Goal: Transaction & Acquisition: Purchase product/service

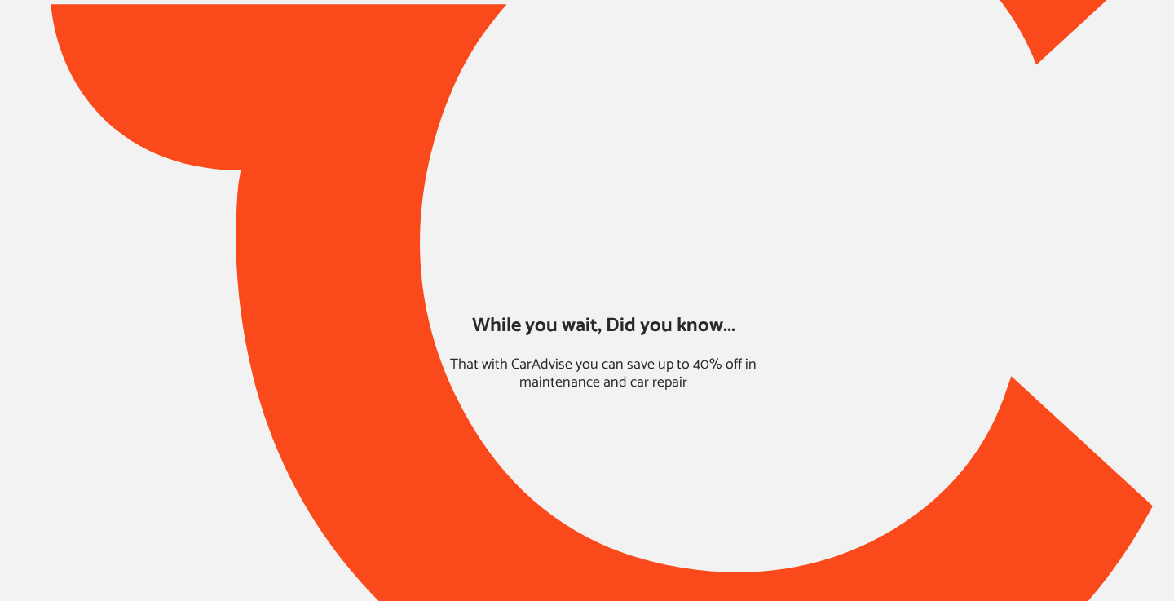
type input "*****"
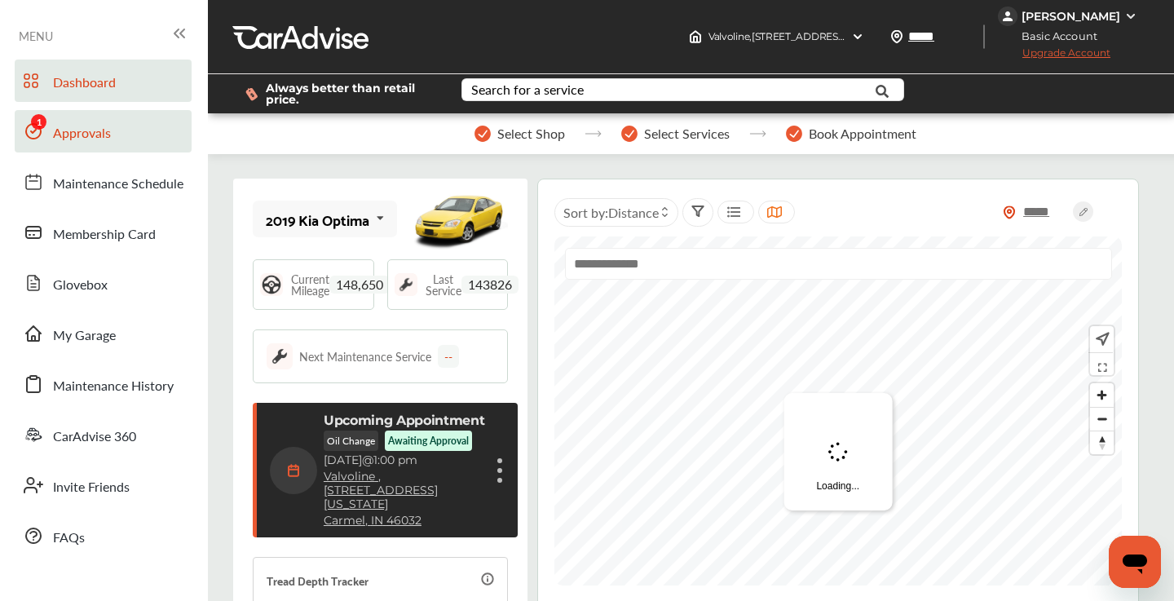
click at [82, 138] on span "Approvals" at bounding box center [82, 133] width 58 height 21
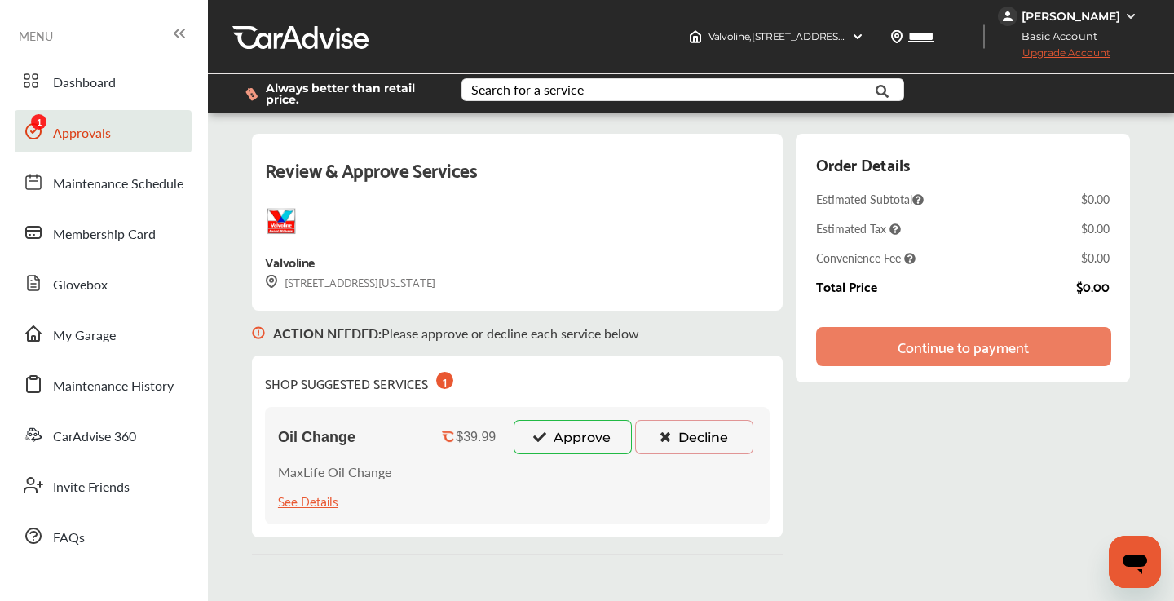
click at [586, 446] on button "Approve" at bounding box center [573, 437] width 118 height 34
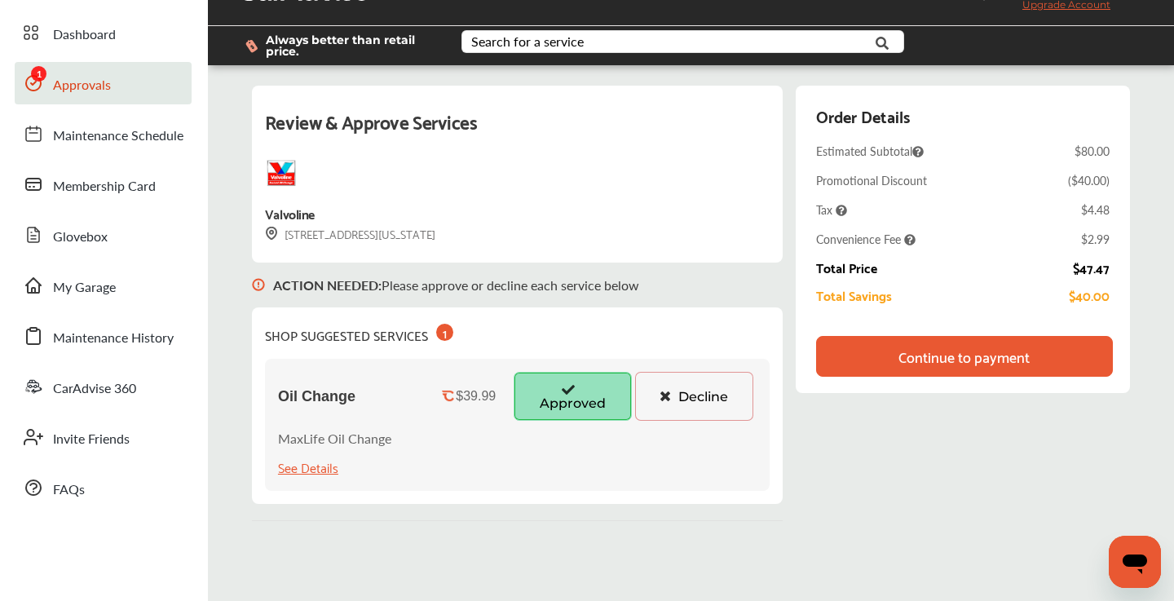
scroll to position [51, 0]
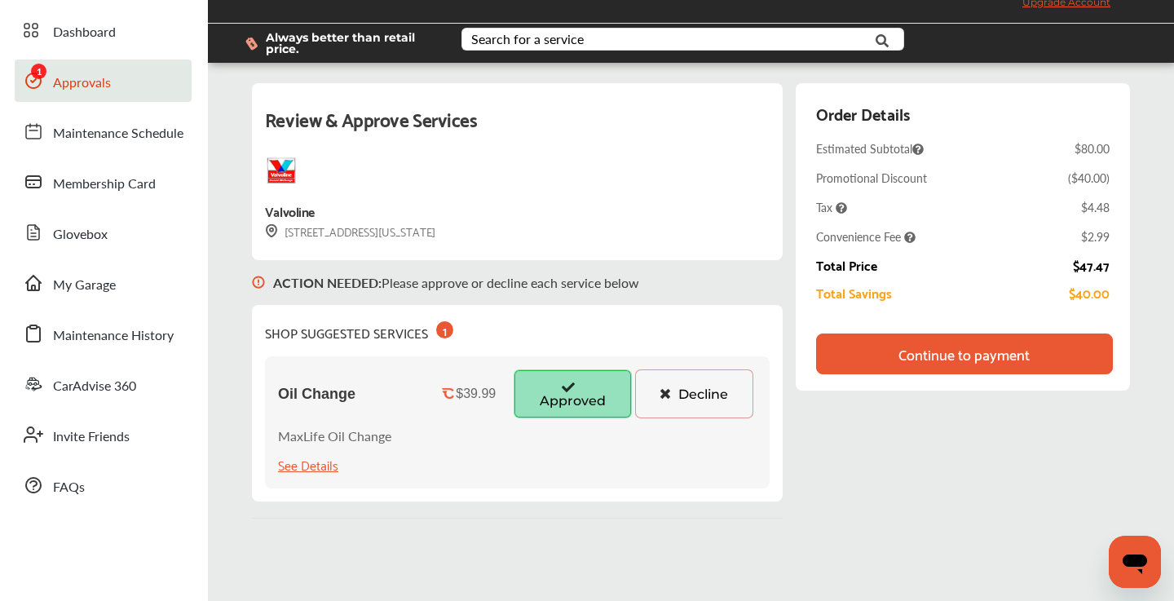
click at [936, 347] on div "Continue to payment" at bounding box center [963, 354] width 131 height 16
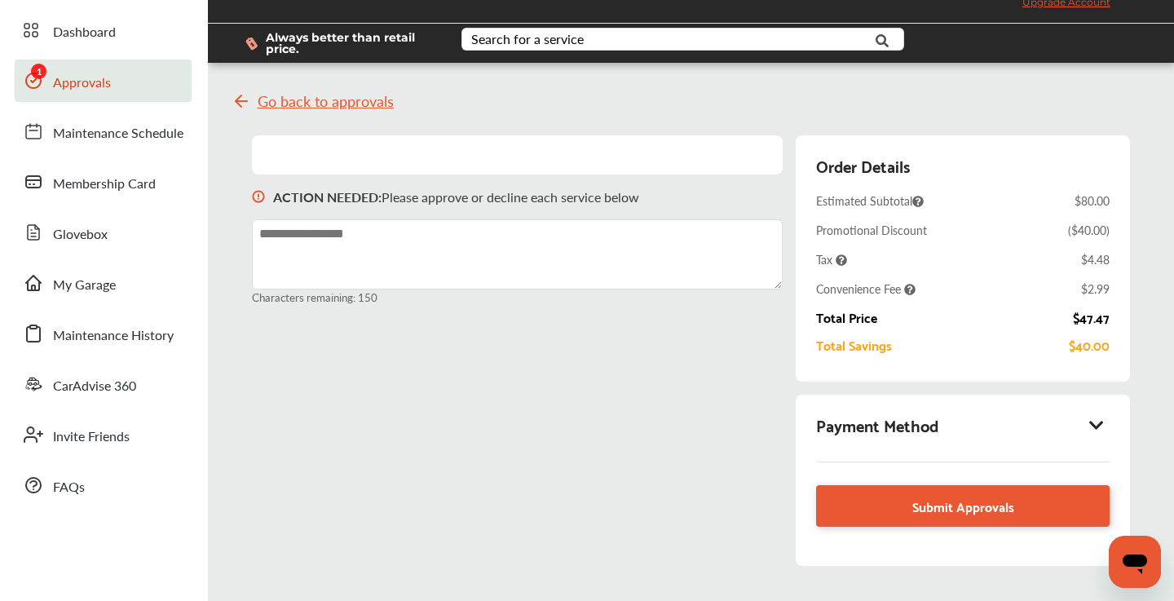
click at [1096, 420] on icon at bounding box center [1098, 425] width 20 height 16
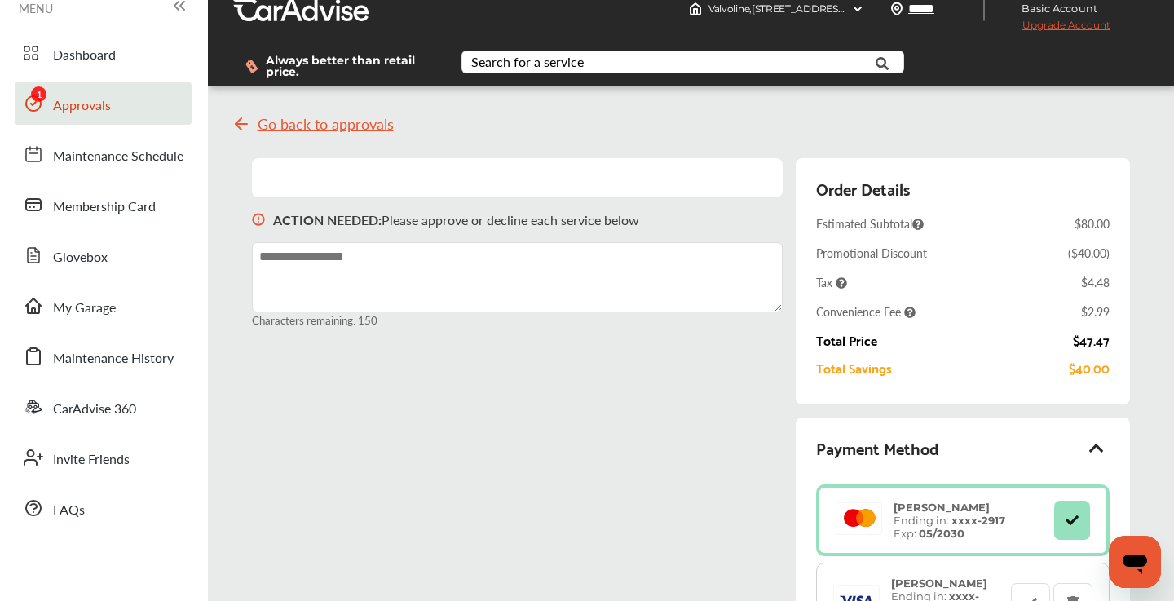
scroll to position [0, 0]
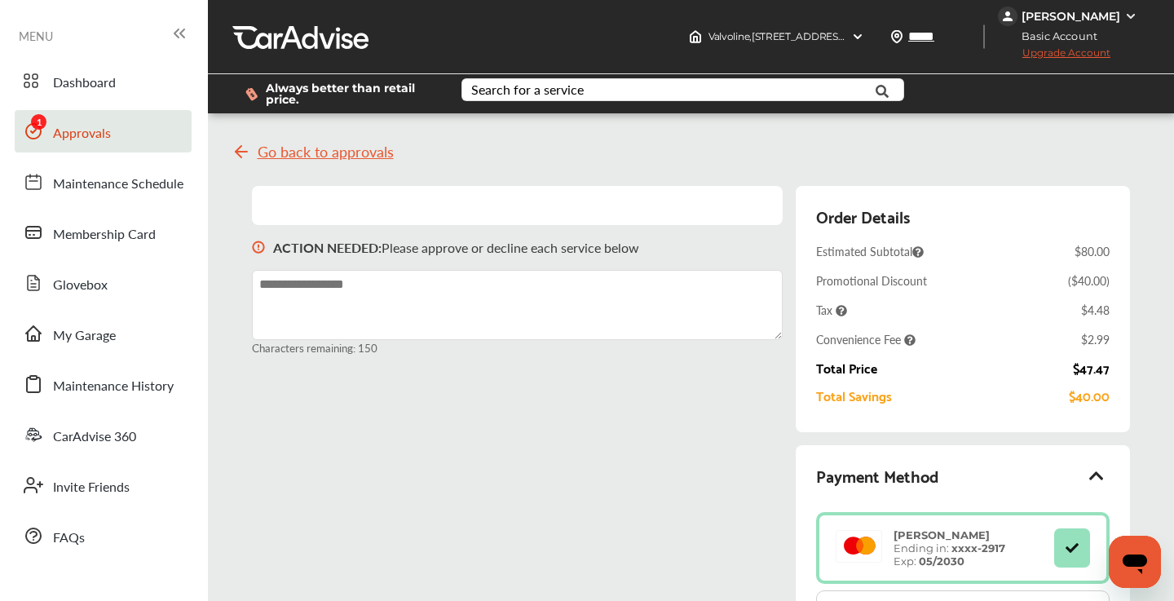
click at [1050, 53] on span "Upgrade Account" at bounding box center [1054, 56] width 113 height 20
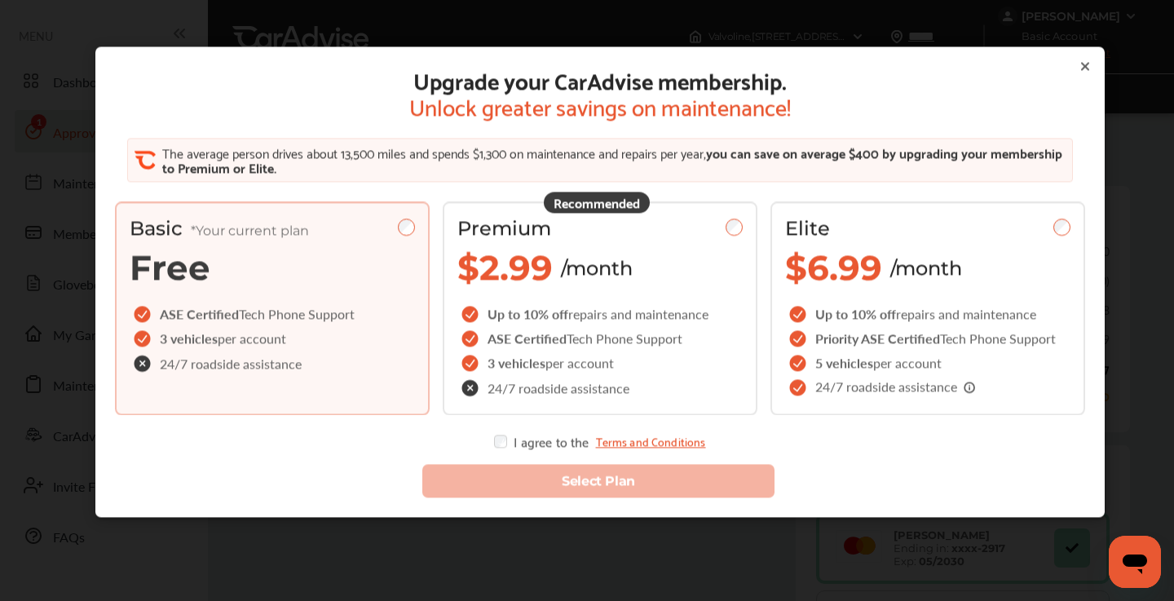
click at [1085, 66] on icon at bounding box center [1085, 66] width 7 height 7
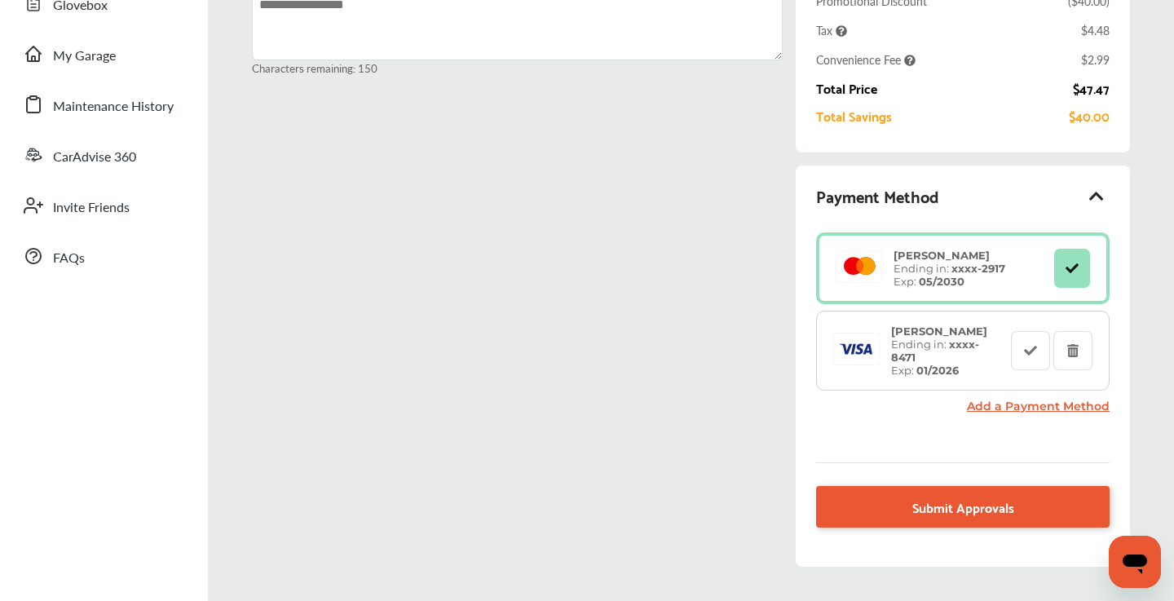
scroll to position [285, 0]
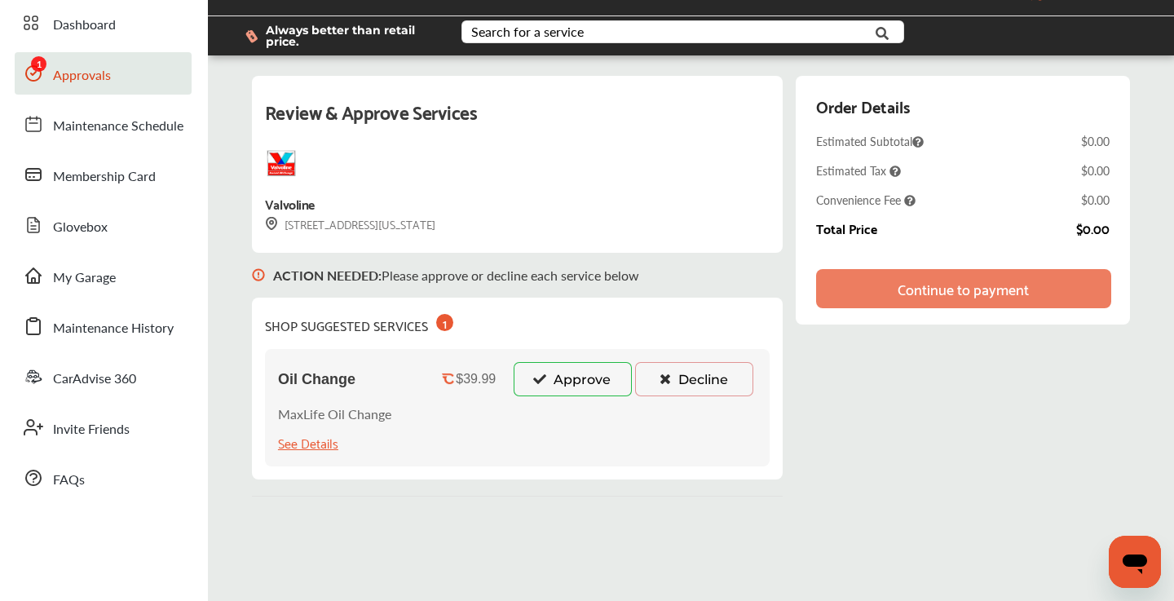
scroll to position [38, 0]
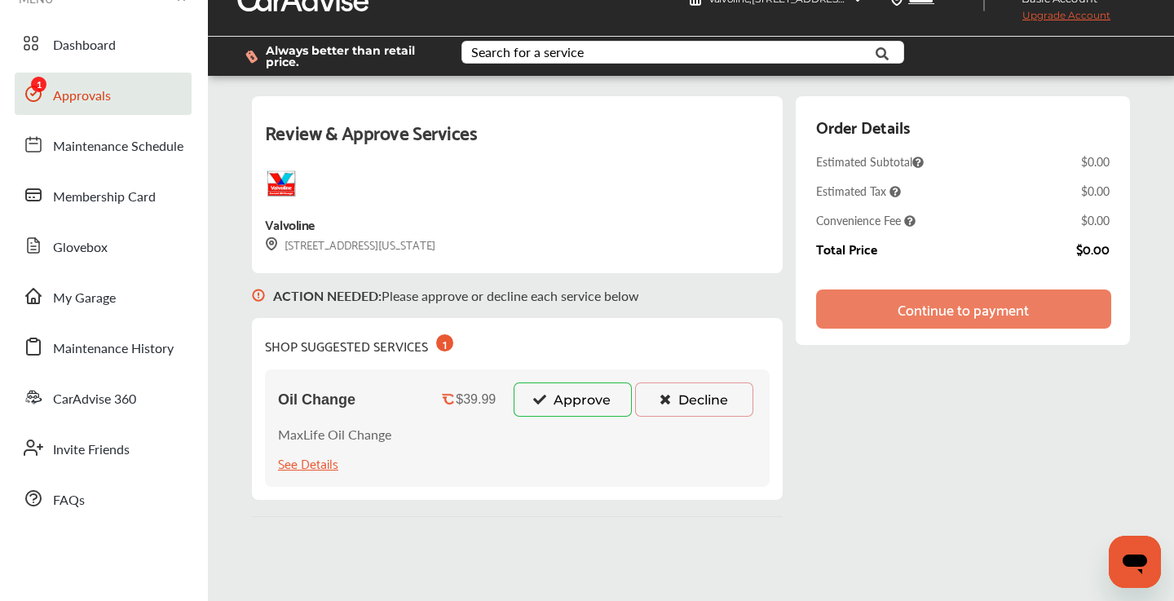
click at [566, 404] on button "Approve" at bounding box center [573, 399] width 118 height 34
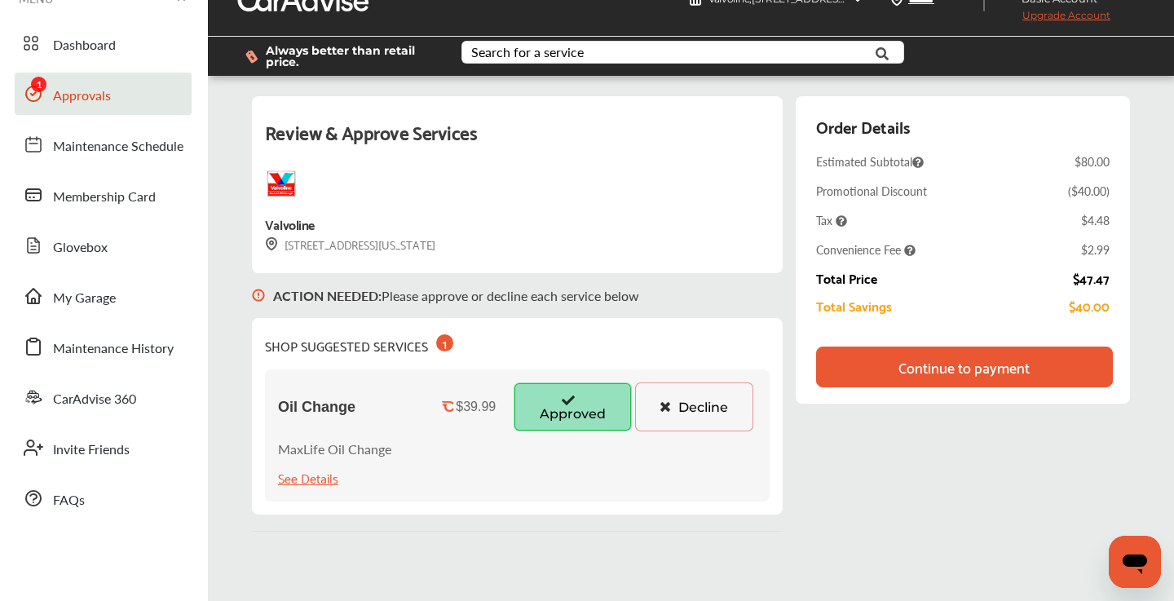
click at [956, 363] on div "Continue to payment" at bounding box center [963, 367] width 131 height 16
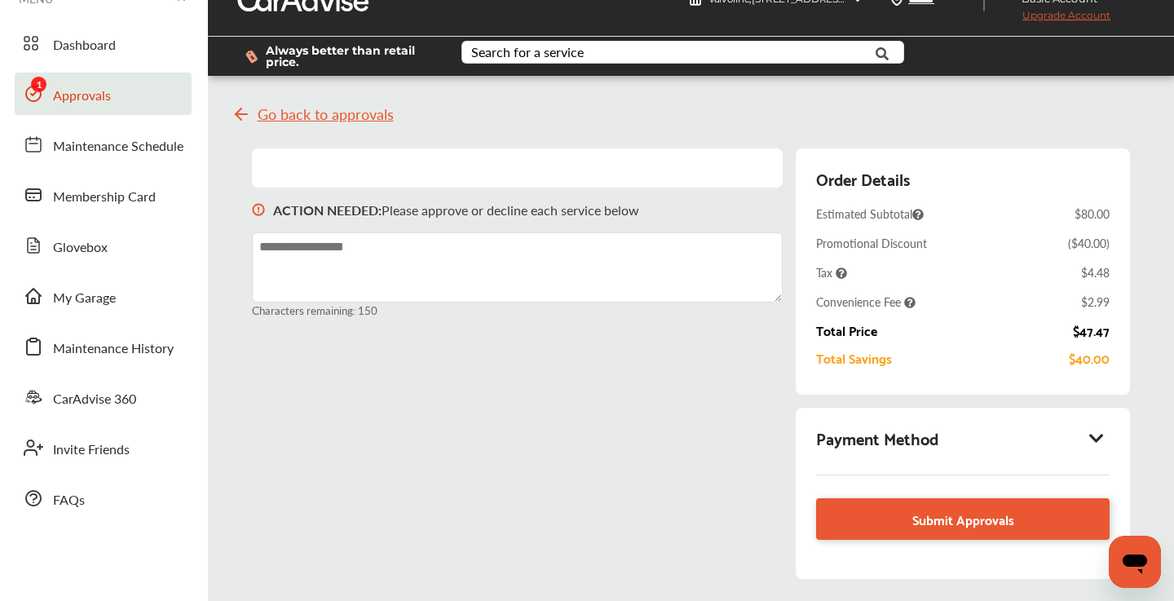
click at [1096, 435] on icon at bounding box center [1098, 438] width 20 height 16
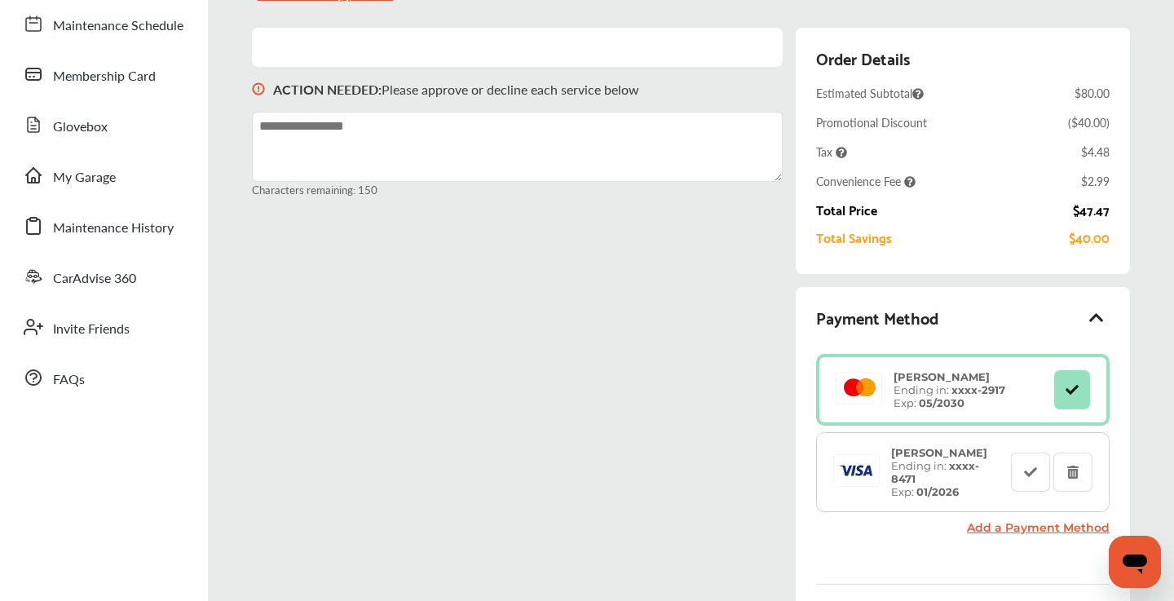
scroll to position [160, 0]
click at [1037, 519] on link "Add a Payment Method" at bounding box center [1038, 526] width 143 height 15
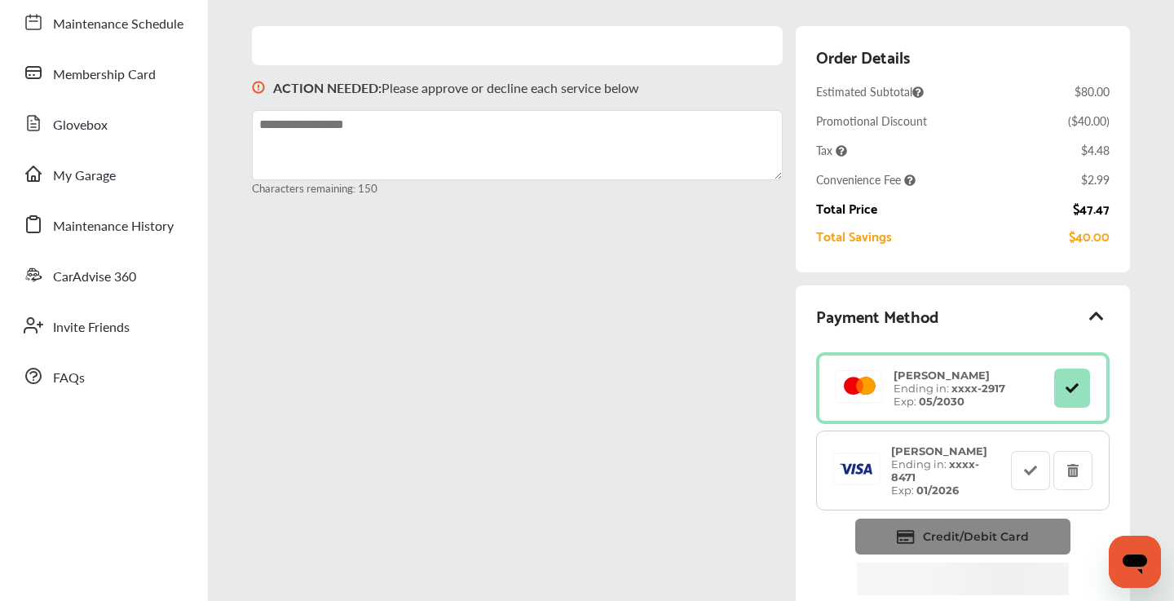
click at [934, 529] on span "Credit/Debit Card" at bounding box center [976, 536] width 106 height 15
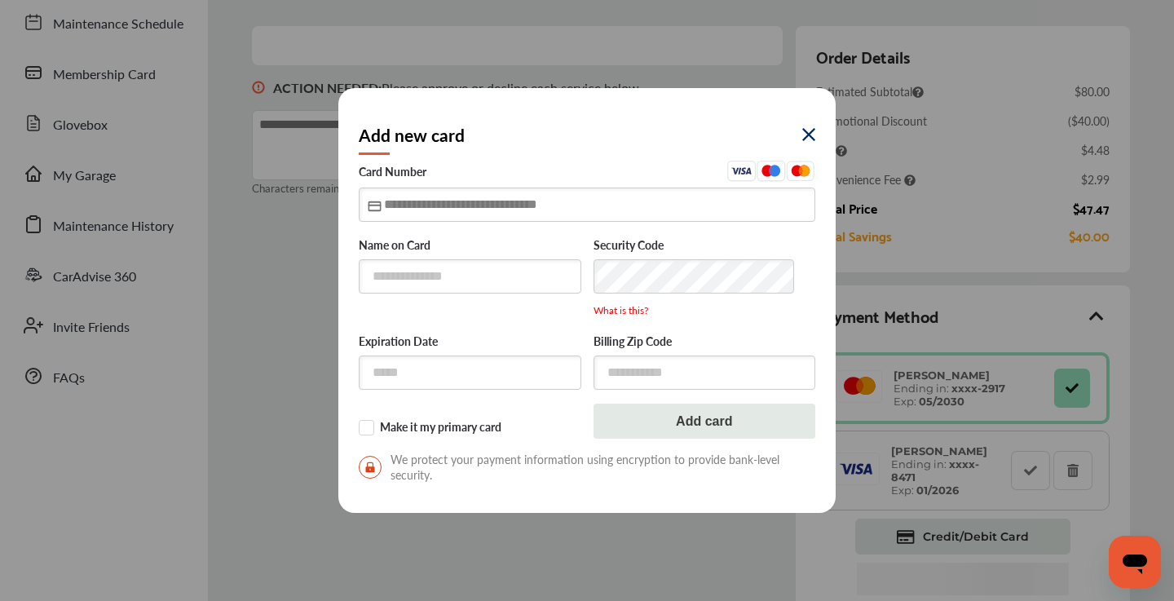
click at [386, 209] on input "text" at bounding box center [587, 204] width 457 height 33
type input "**********"
click at [453, 380] on input "text" at bounding box center [470, 371] width 223 height 33
type input "*****"
click at [684, 377] on input "text" at bounding box center [705, 371] width 223 height 33
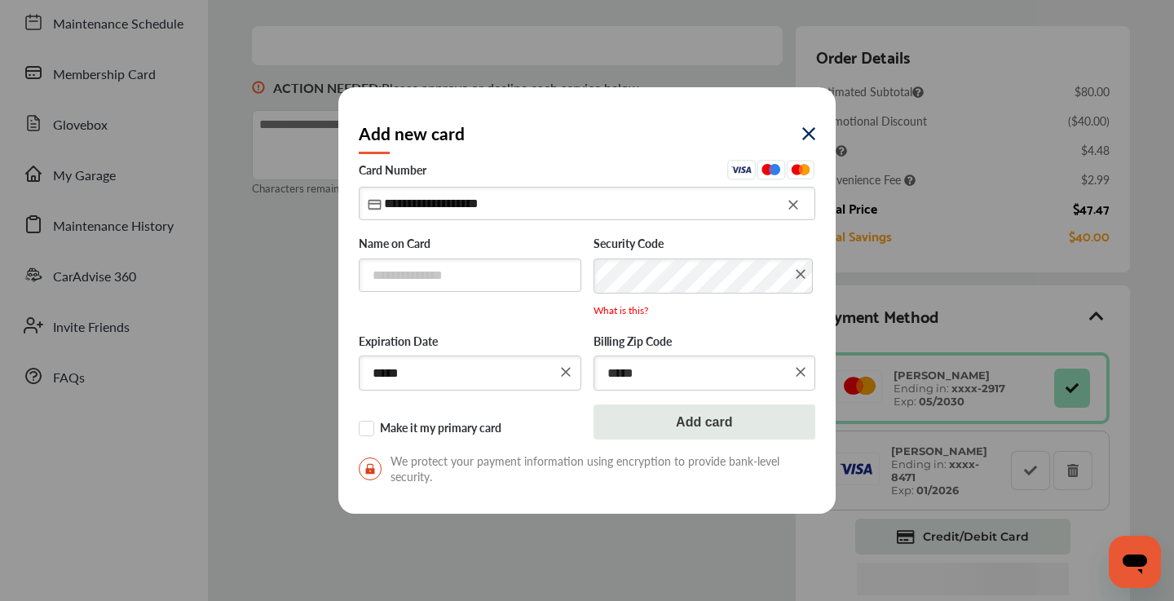
type input "*****"
click at [475, 276] on input "text" at bounding box center [470, 274] width 223 height 33
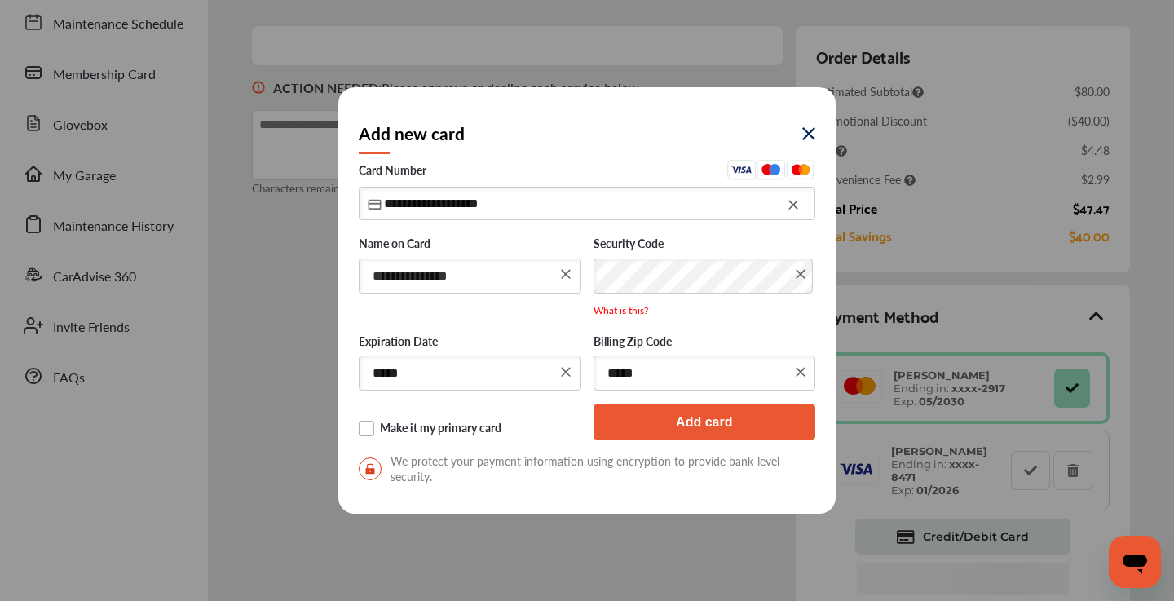
type input "**********"
click at [376, 426] on label "Make it my primary card" at bounding box center [470, 429] width 223 height 16
click at [640, 435] on button "Add card" at bounding box center [705, 421] width 223 height 35
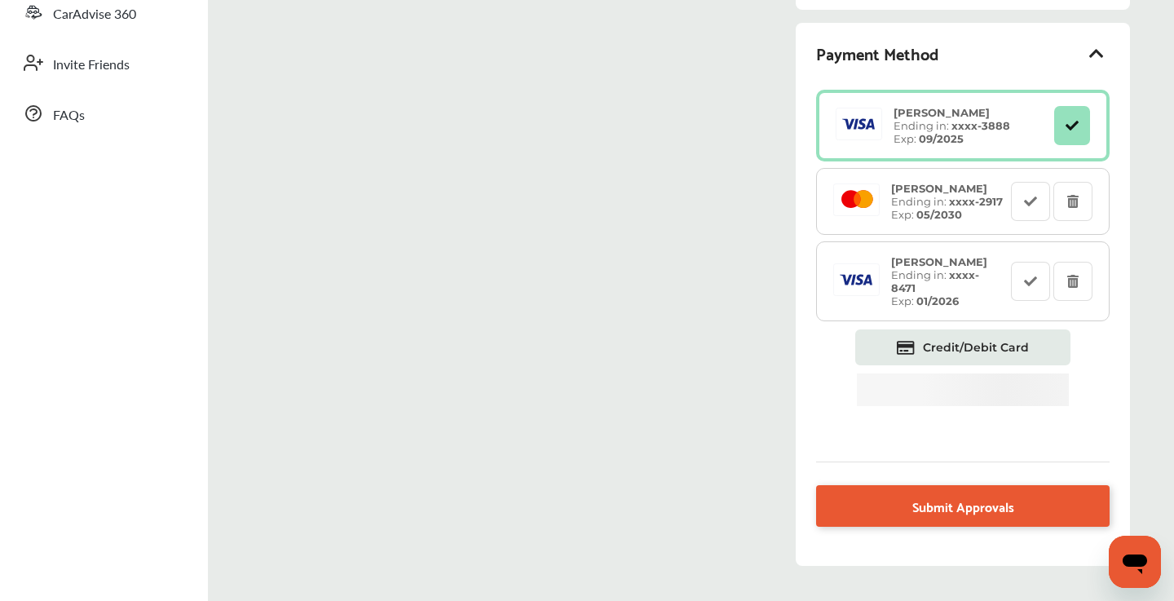
scroll to position [427, 0]
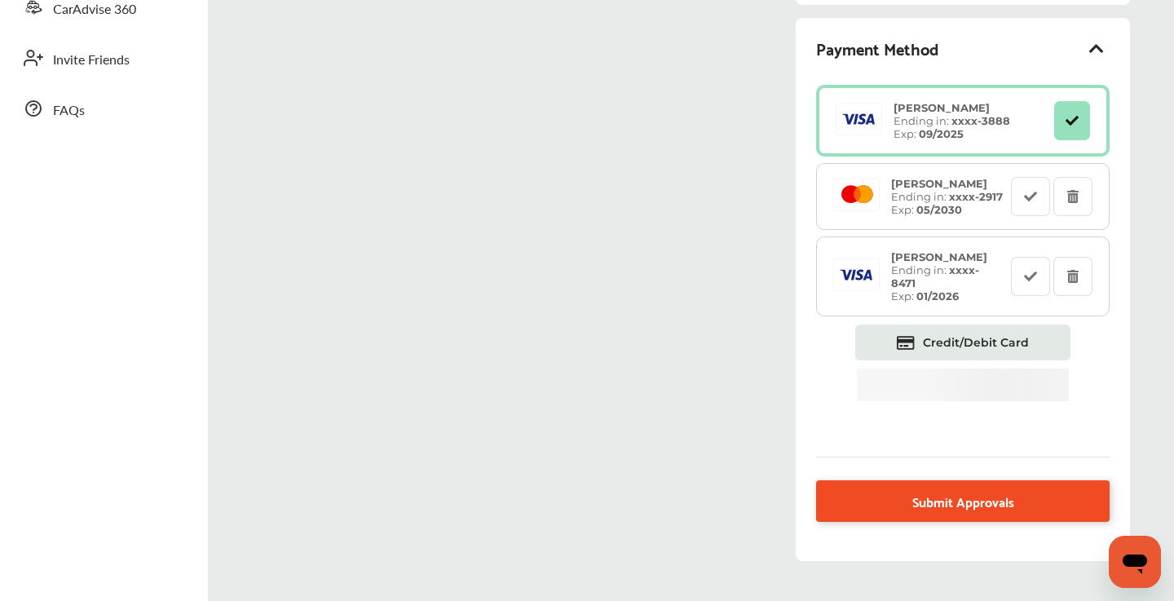
click at [866, 492] on link "Submit Approvals" at bounding box center [963, 501] width 294 height 42
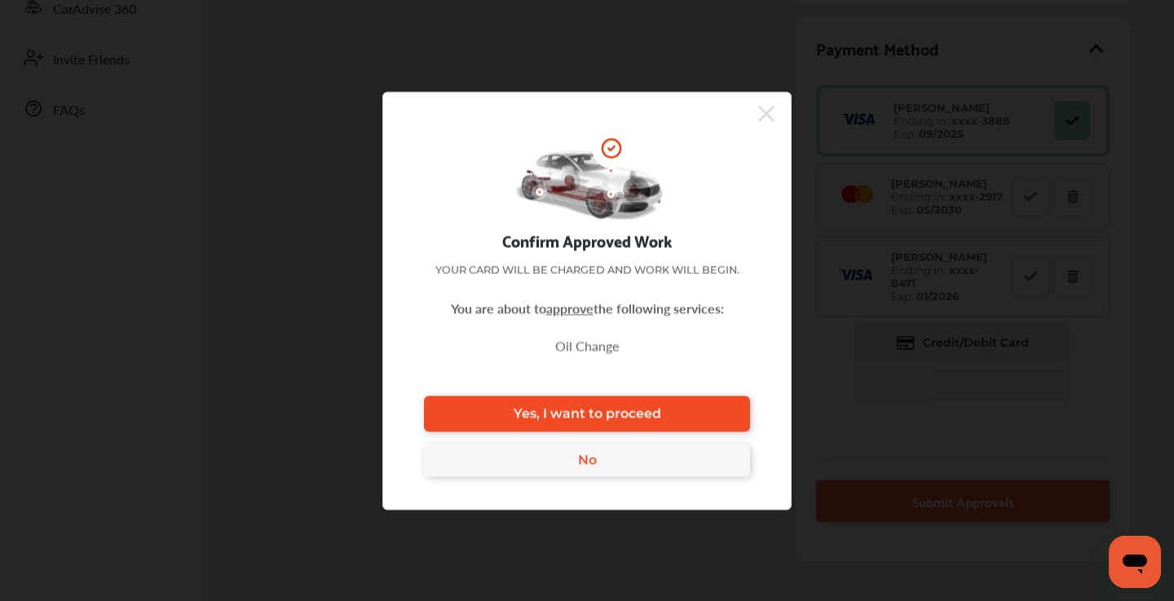
click at [625, 404] on link "Yes, I want to proceed" at bounding box center [587, 413] width 326 height 36
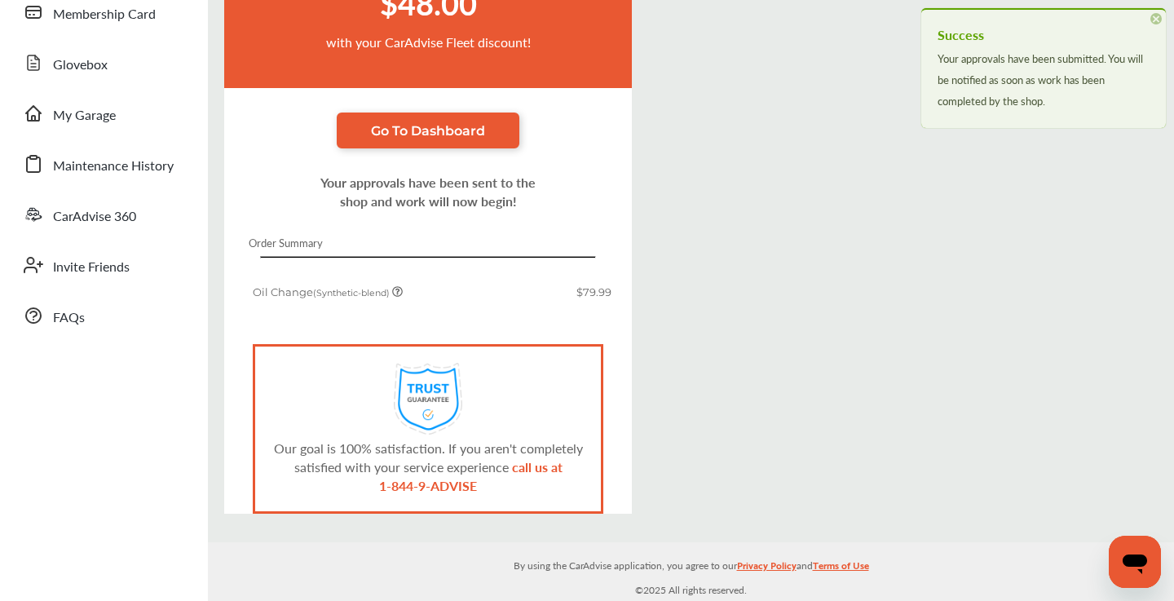
scroll to position [221, 0]
